Goal: Find specific page/section: Find specific page/section

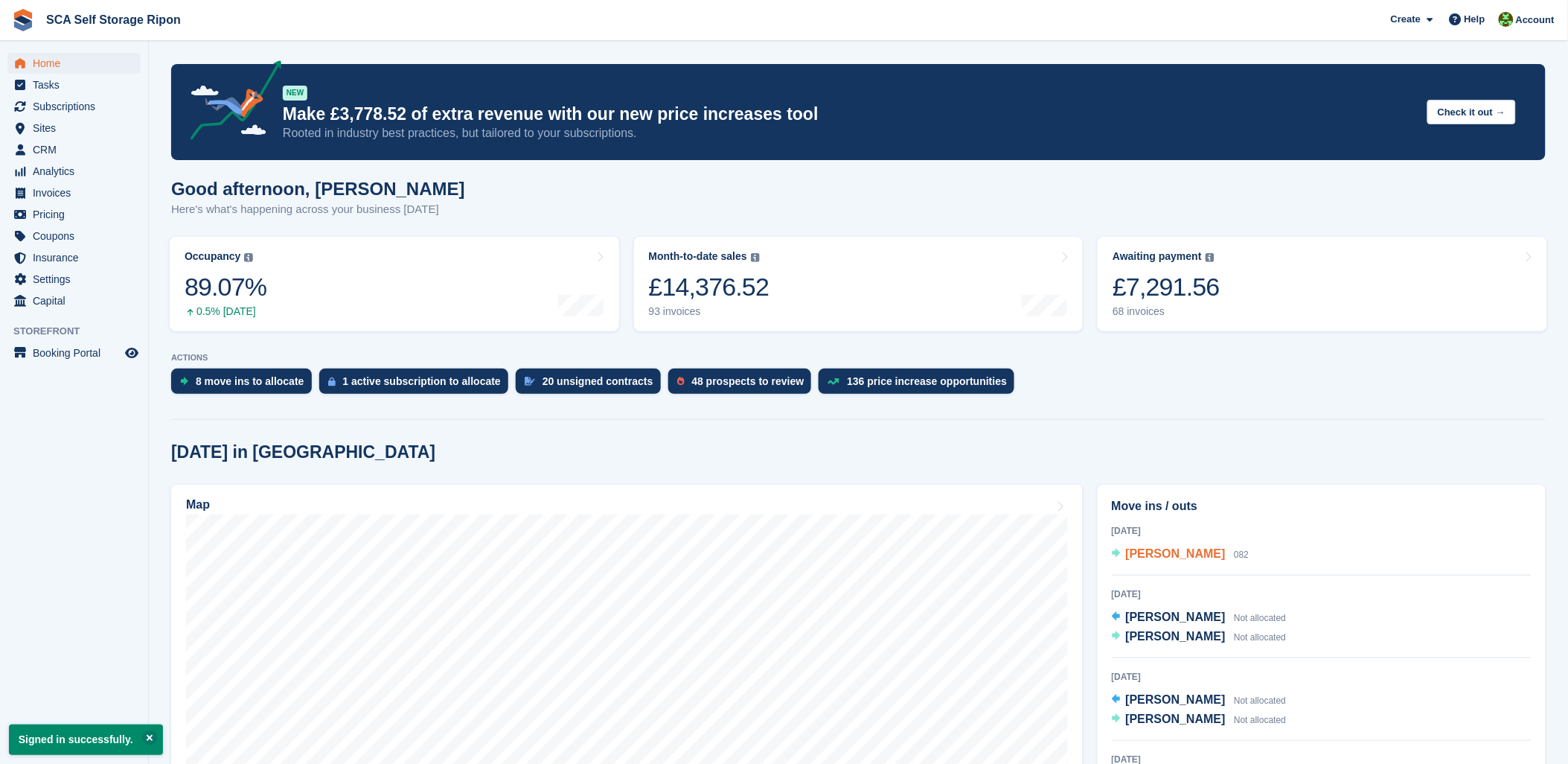
click at [1190, 549] on span "[PERSON_NAME]" at bounding box center [1176, 553] width 100 height 12
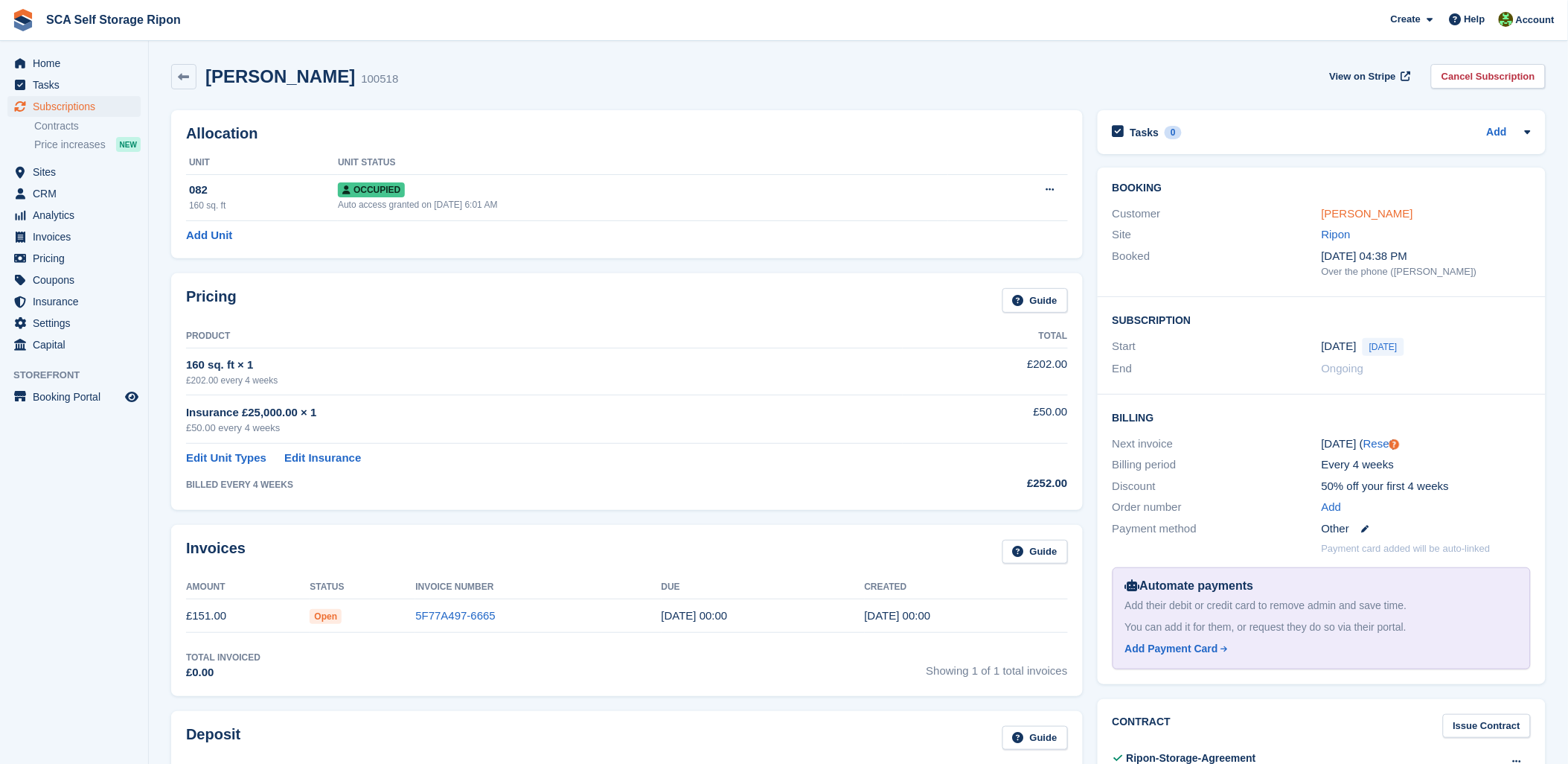
click at [1349, 214] on link "[PERSON_NAME]" at bounding box center [1368, 213] width 92 height 12
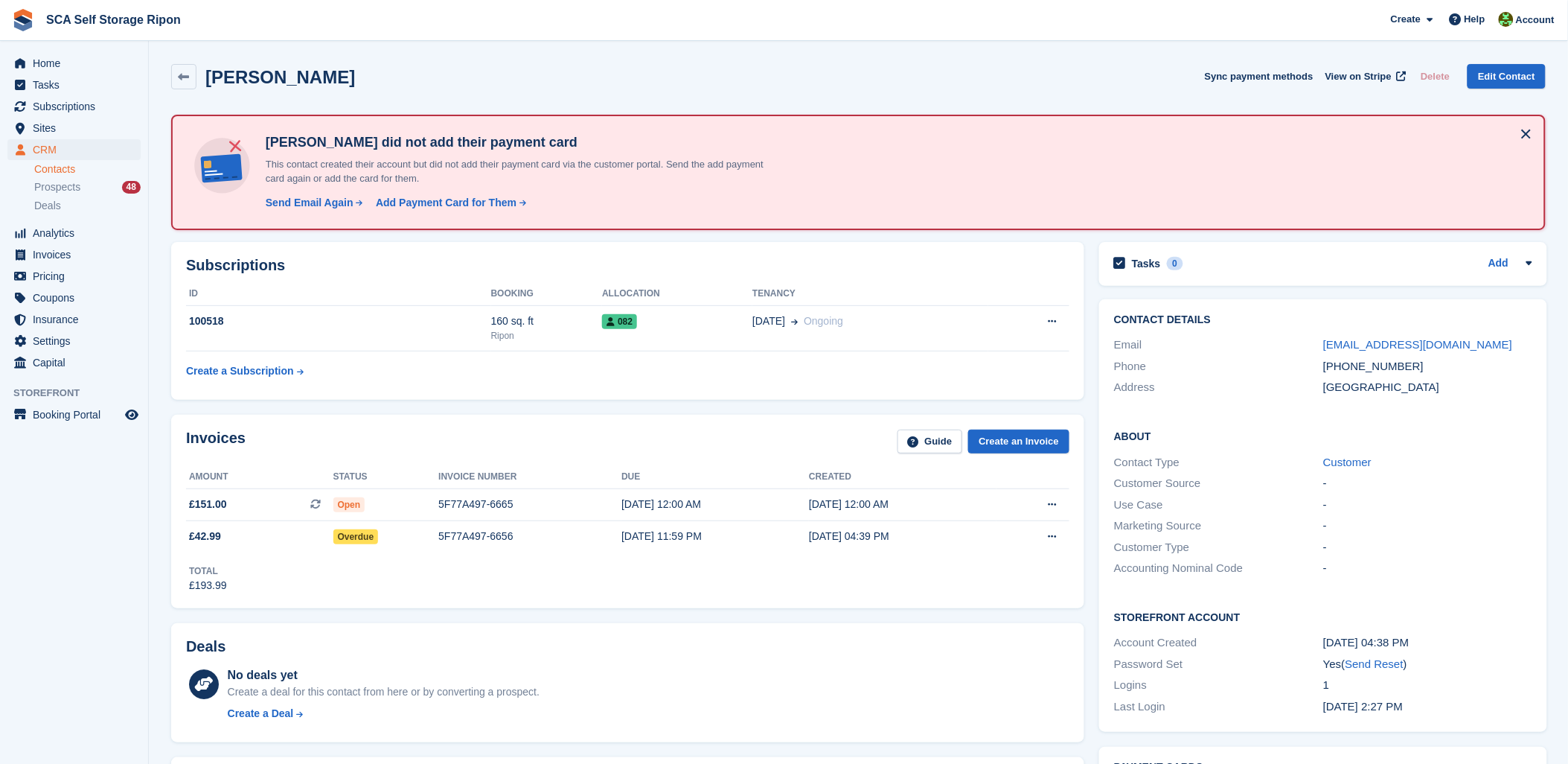
click at [629, 593] on div "Invoices Guide Create an Invoice Amount Status Invoice number Due Created £151.…" at bounding box center [628, 511] width 913 height 194
click at [41, 117] on span "Sites" at bounding box center [77, 127] width 89 height 21
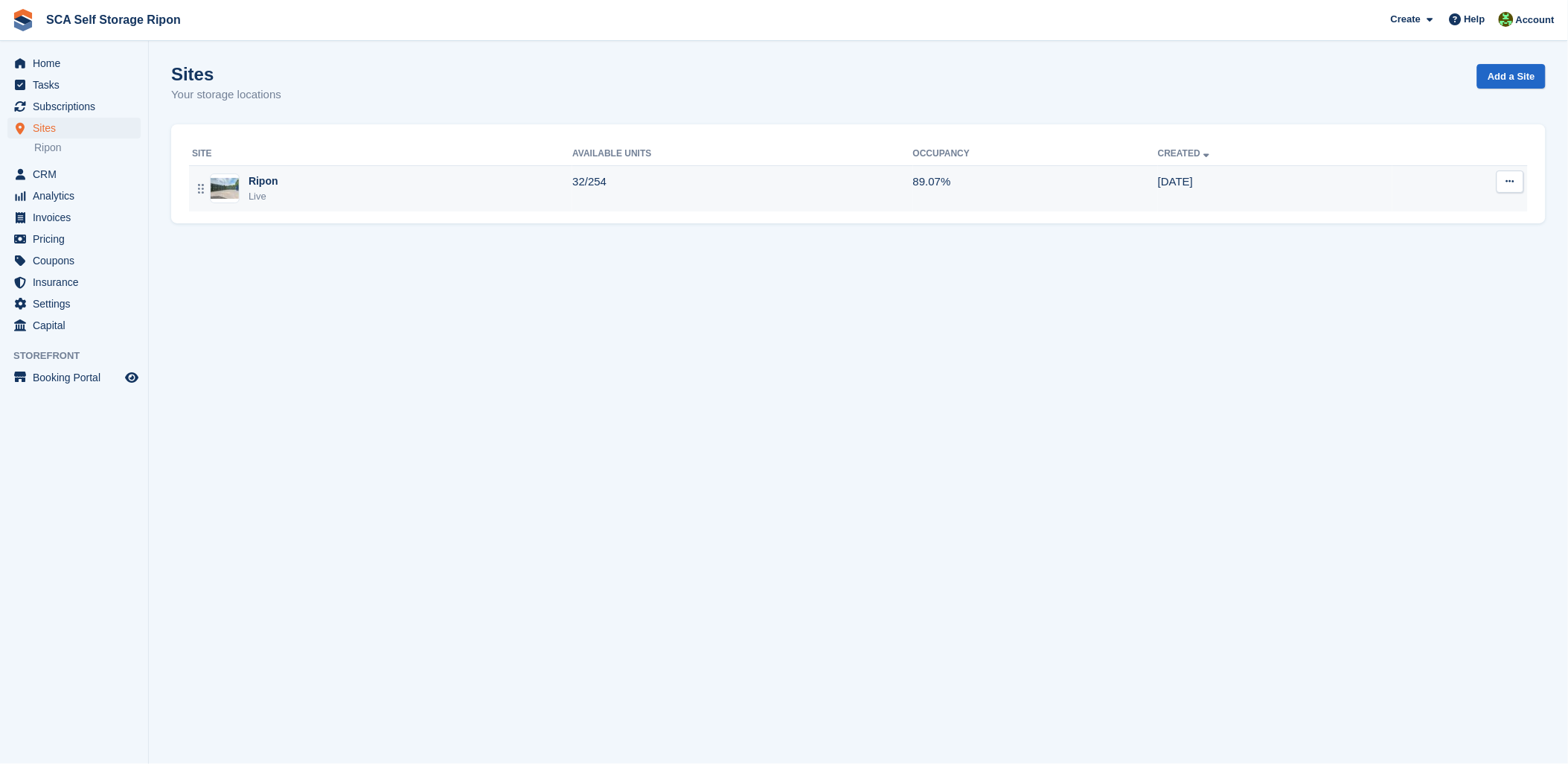
click at [247, 184] on div "Ripon Live" at bounding box center [382, 188] width 380 height 31
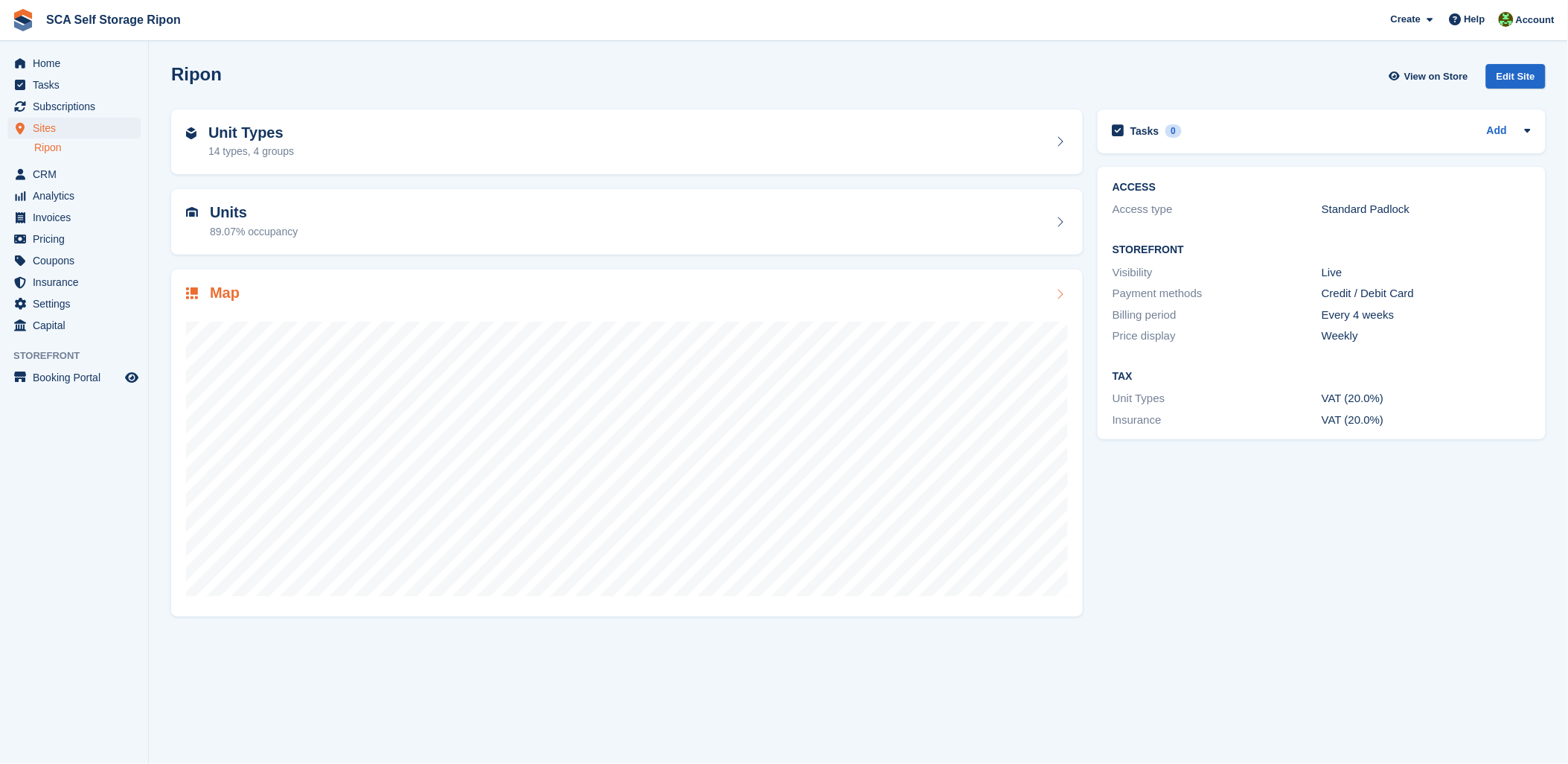
click at [512, 316] on div at bounding box center [627, 453] width 882 height 298
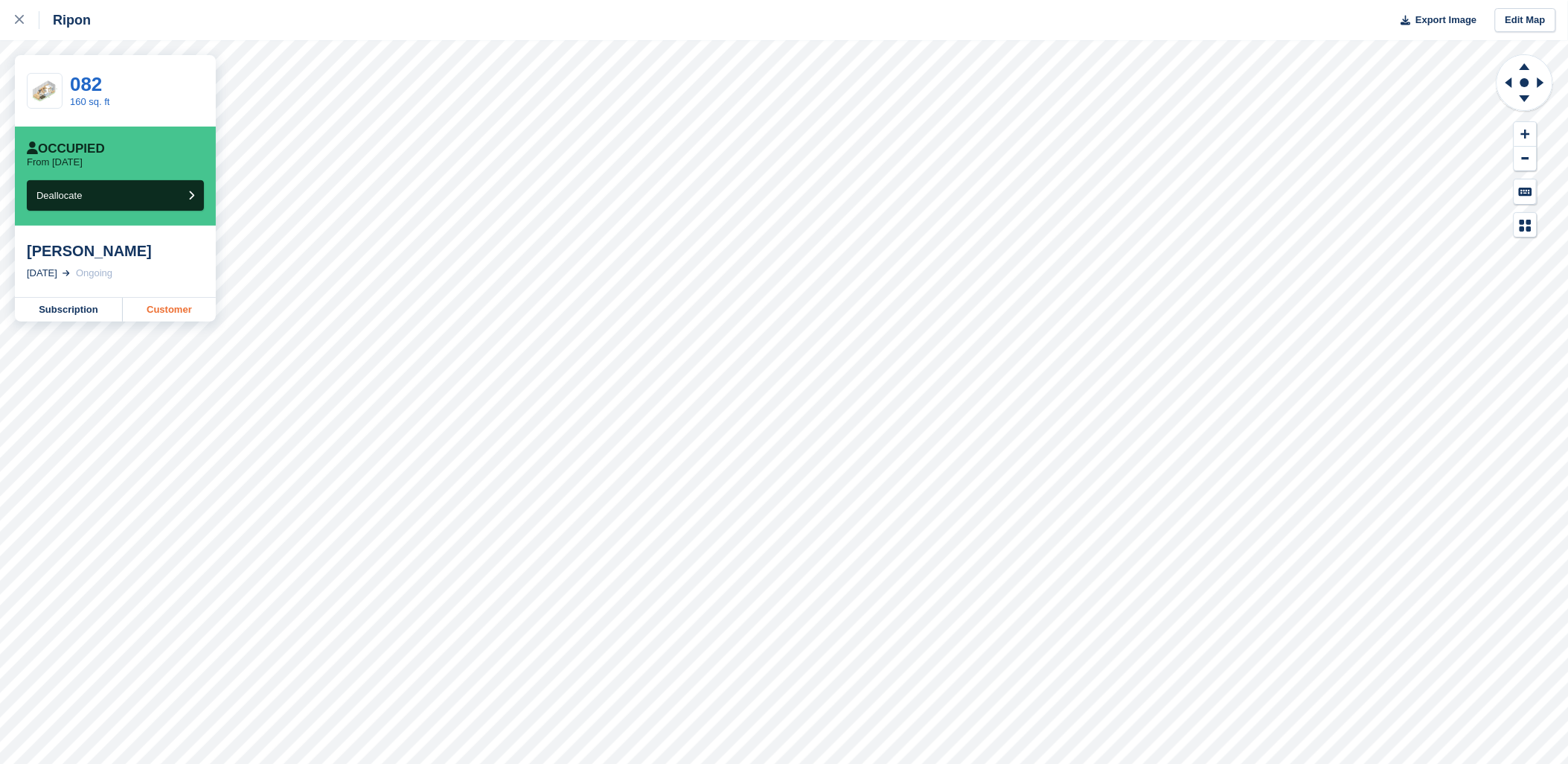
click at [191, 313] on link "Customer" at bounding box center [170, 310] width 93 height 24
click at [21, 17] on icon at bounding box center [19, 19] width 9 height 9
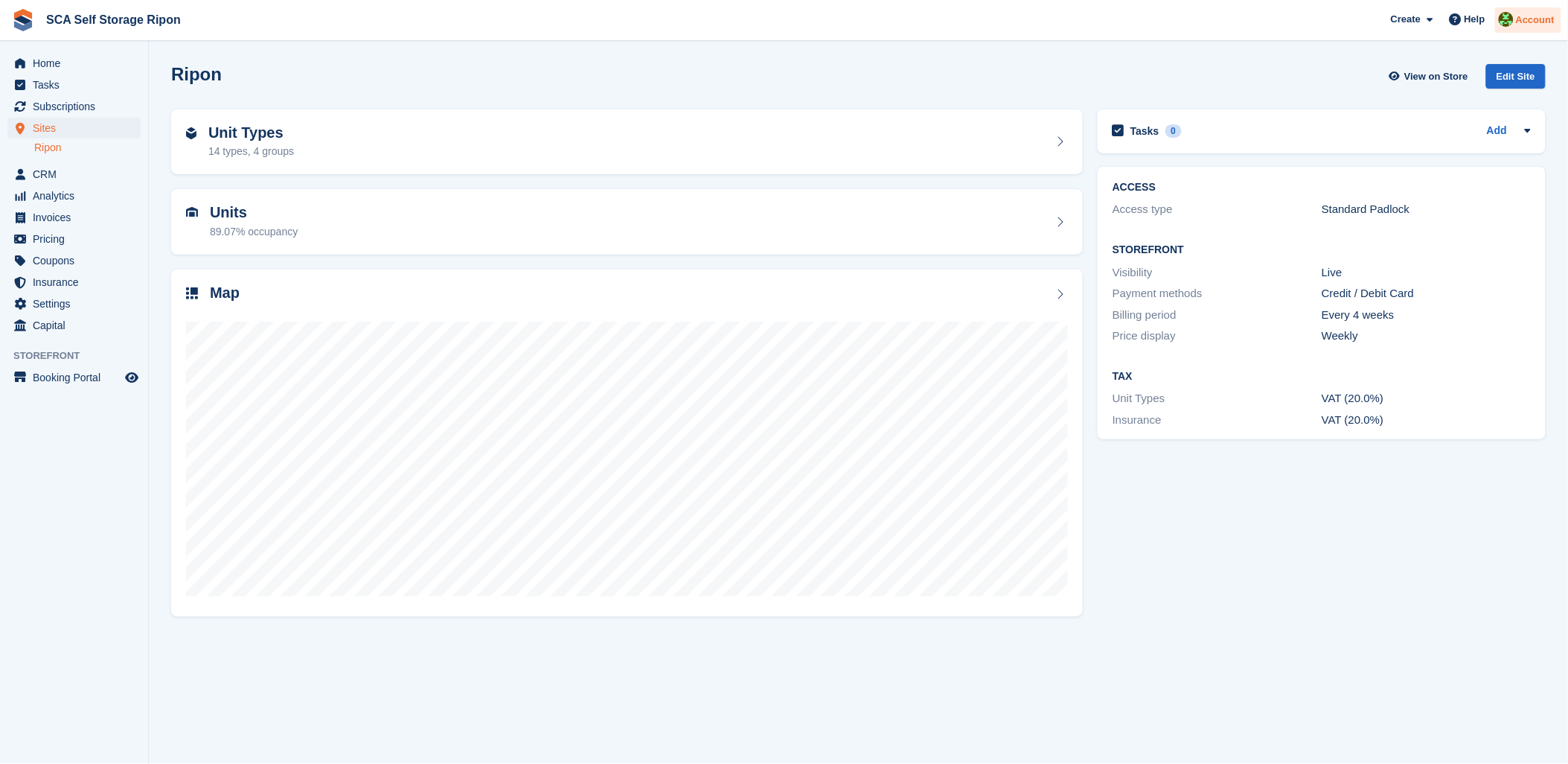
click at [1551, 9] on div "Account" at bounding box center [1528, 20] width 67 height 26
click at [1431, 152] on div "Logout" at bounding box center [1418, 147] width 35 height 16
